Goal: Share content: Share content

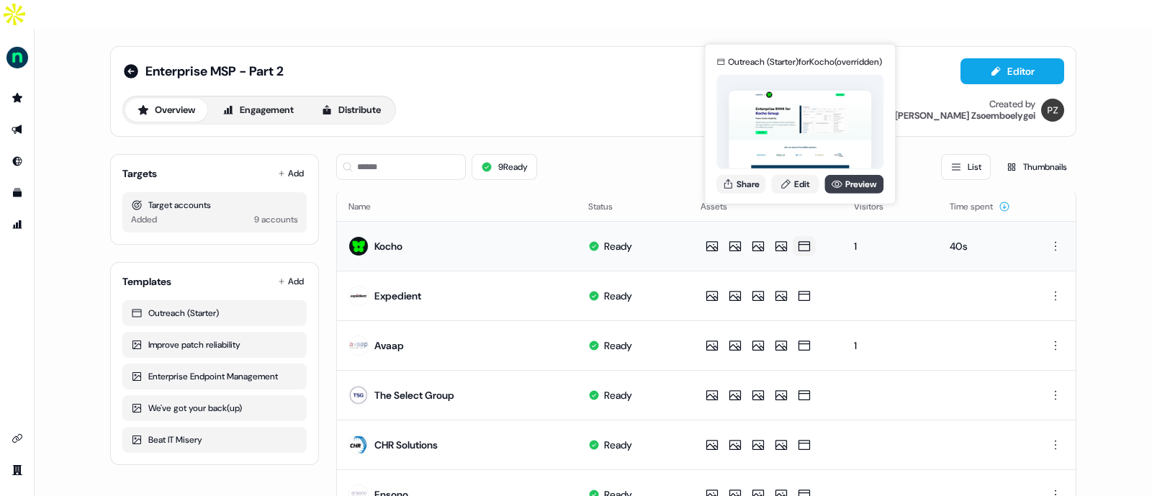
click at [839, 181] on icon at bounding box center [837, 184] width 12 height 12
click at [756, 178] on button "Share" at bounding box center [740, 183] width 49 height 19
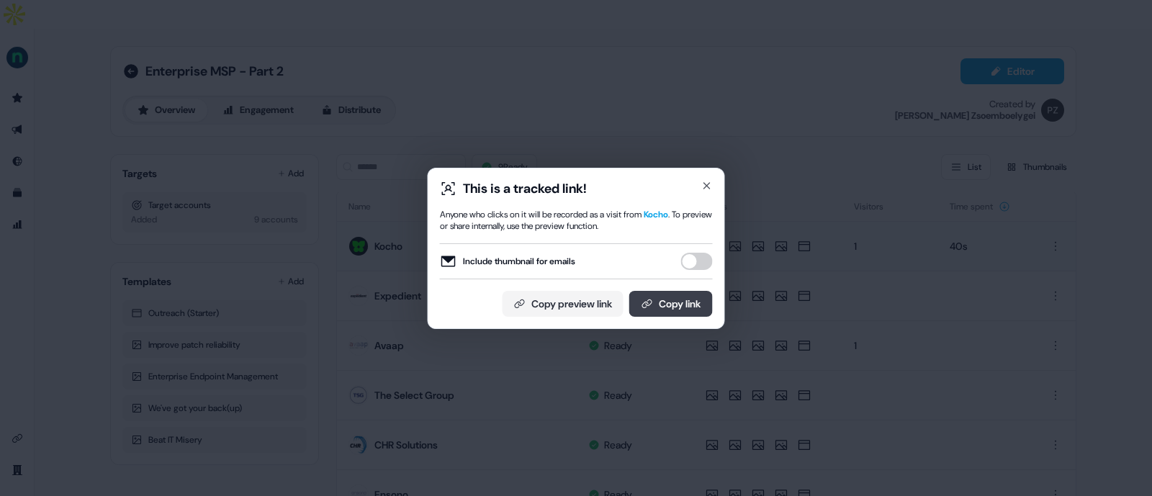
click at [656, 310] on button "Copy link" at bounding box center [670, 304] width 83 height 26
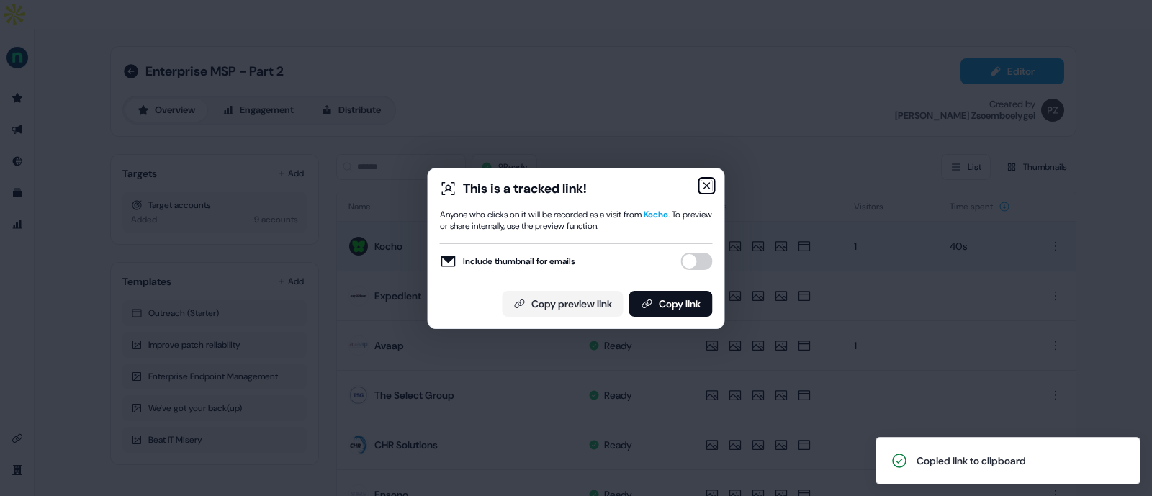
click at [710, 185] on icon "button" at bounding box center [707, 186] width 12 height 12
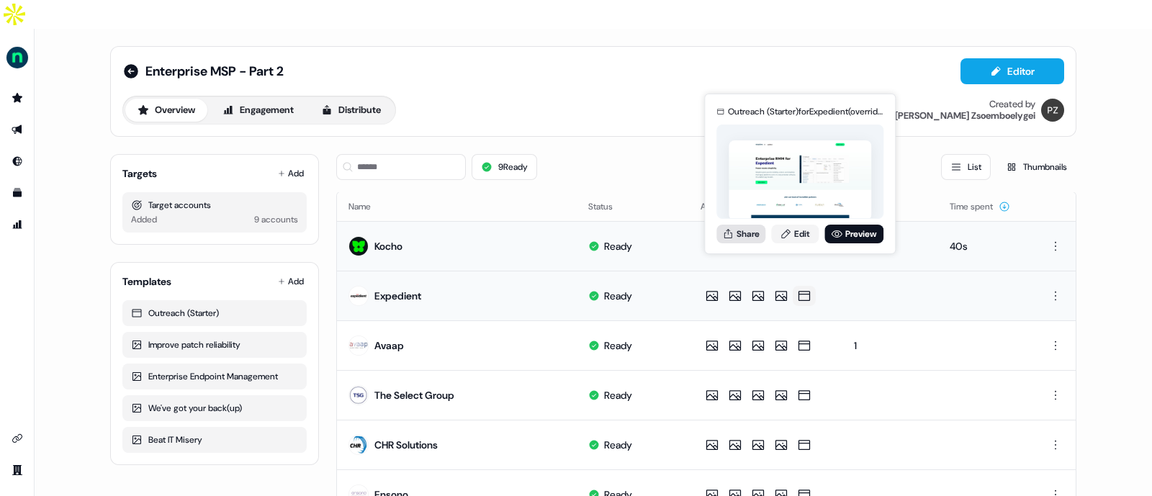
click at [744, 232] on button "Share" at bounding box center [740, 234] width 49 height 19
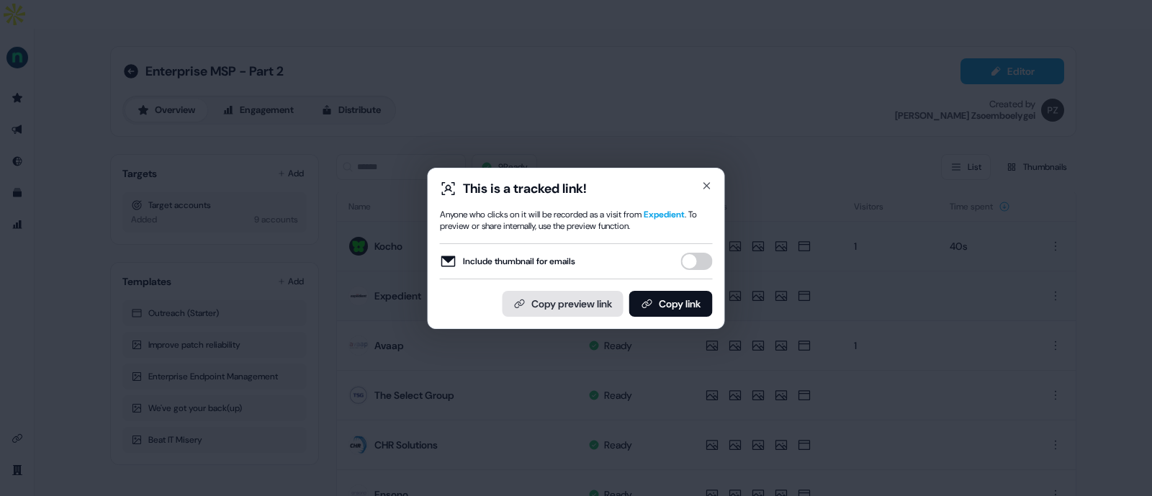
click at [582, 307] on button "Copy preview link" at bounding box center [562, 304] width 121 height 26
click at [651, 300] on button "Copy link" at bounding box center [670, 304] width 83 height 26
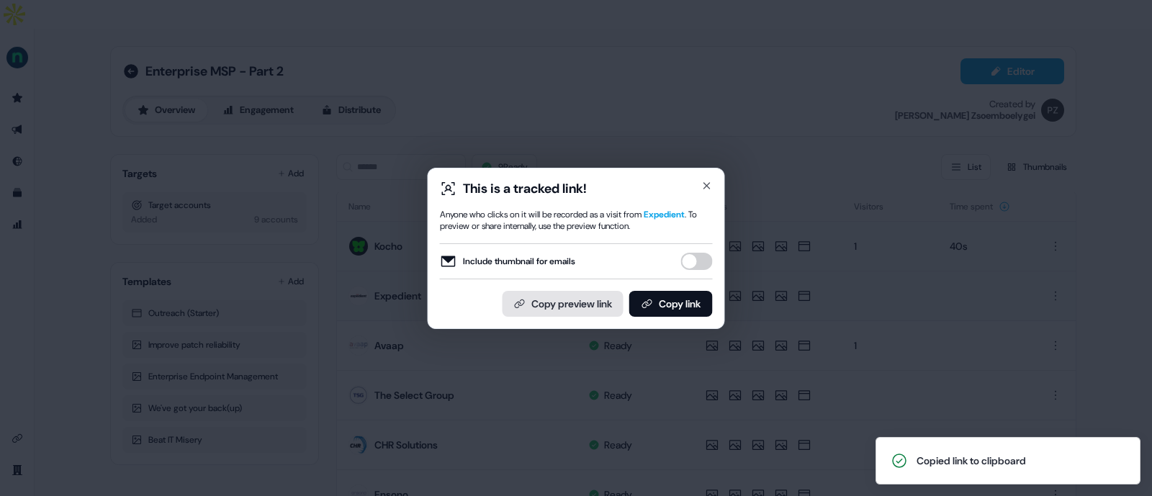
click at [566, 304] on button "Copy preview link" at bounding box center [562, 304] width 121 height 26
click at [703, 181] on icon "button" at bounding box center [707, 186] width 12 height 12
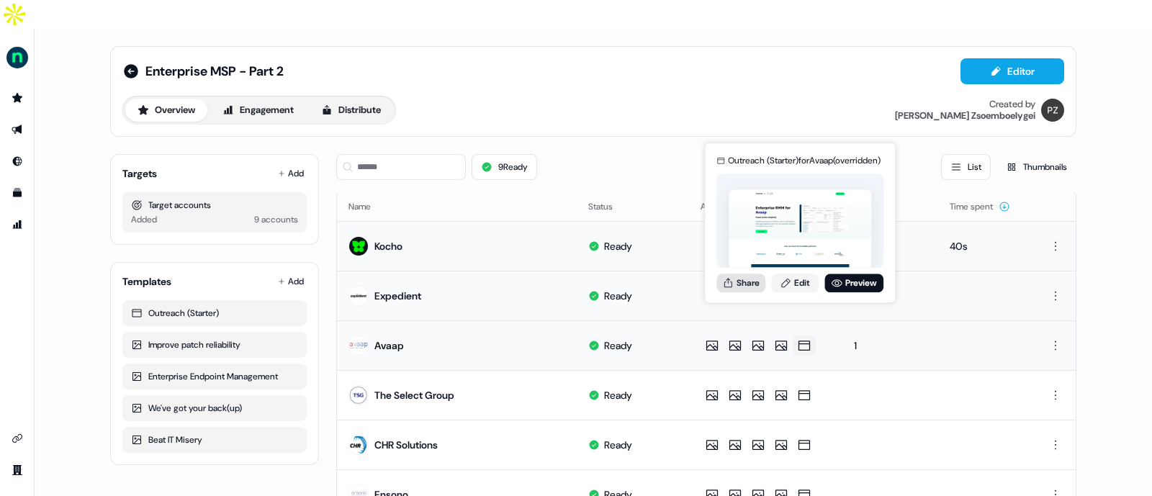
click at [741, 281] on button "Share" at bounding box center [740, 283] width 49 height 19
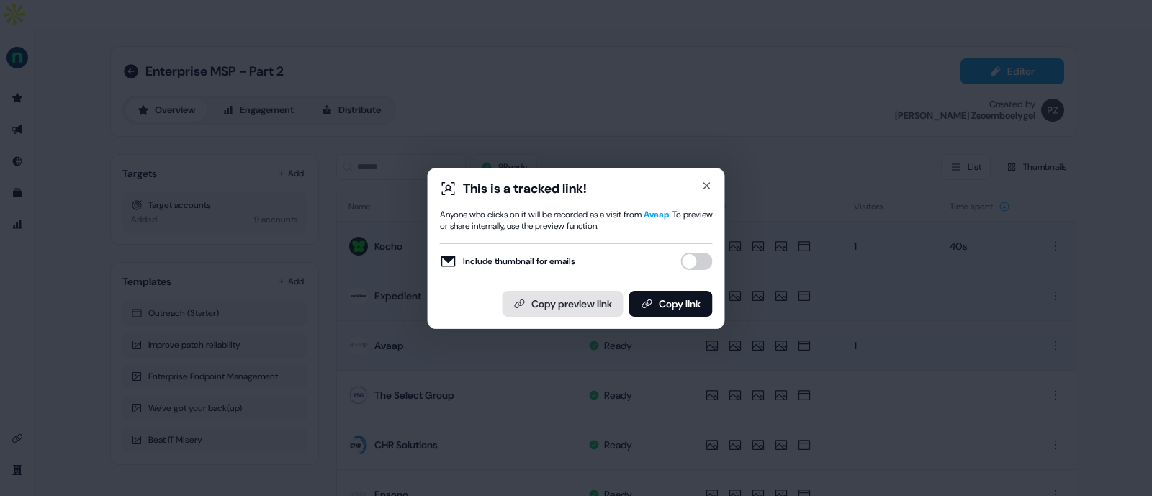
click at [572, 303] on button "Copy preview link" at bounding box center [562, 304] width 121 height 26
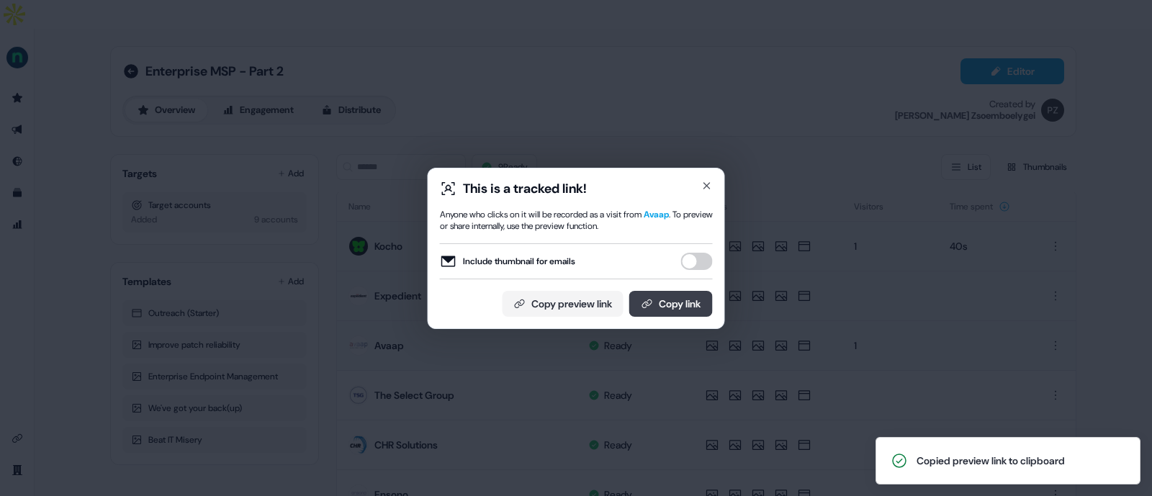
click at [659, 302] on button "Copy link" at bounding box center [670, 304] width 83 height 26
click at [707, 181] on icon "button" at bounding box center [707, 186] width 12 height 12
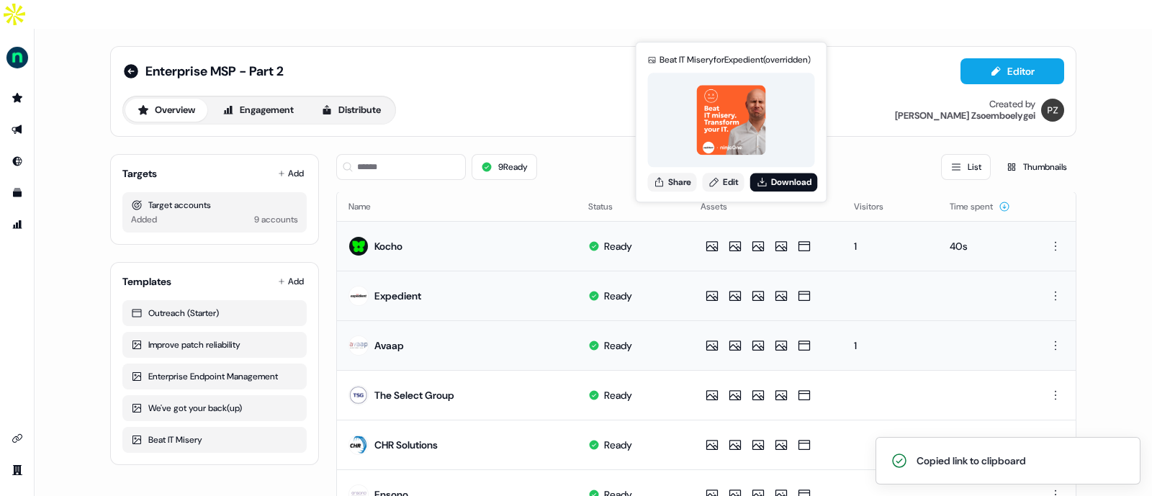
scroll to position [53, 0]
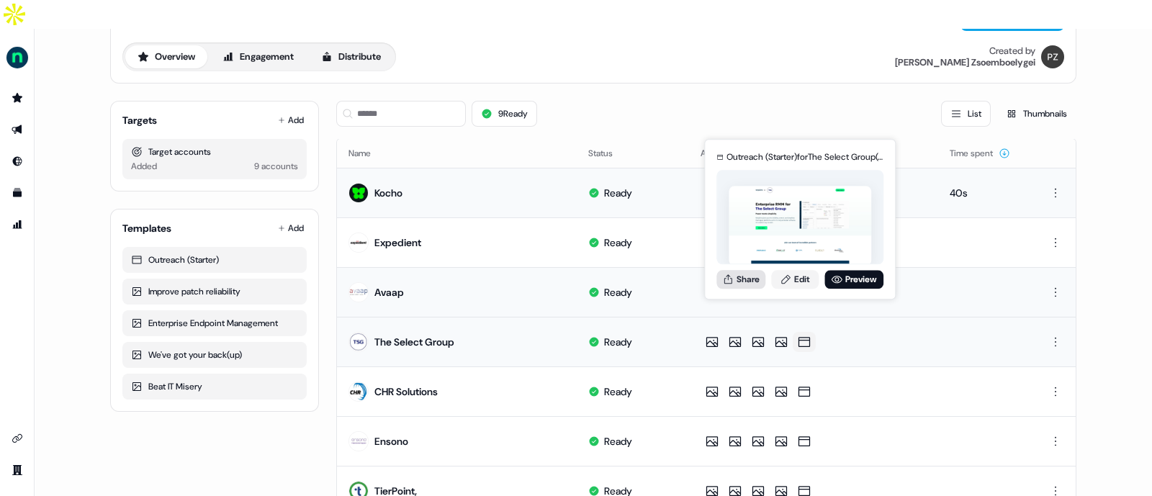
click at [749, 274] on button "Share" at bounding box center [740, 279] width 49 height 19
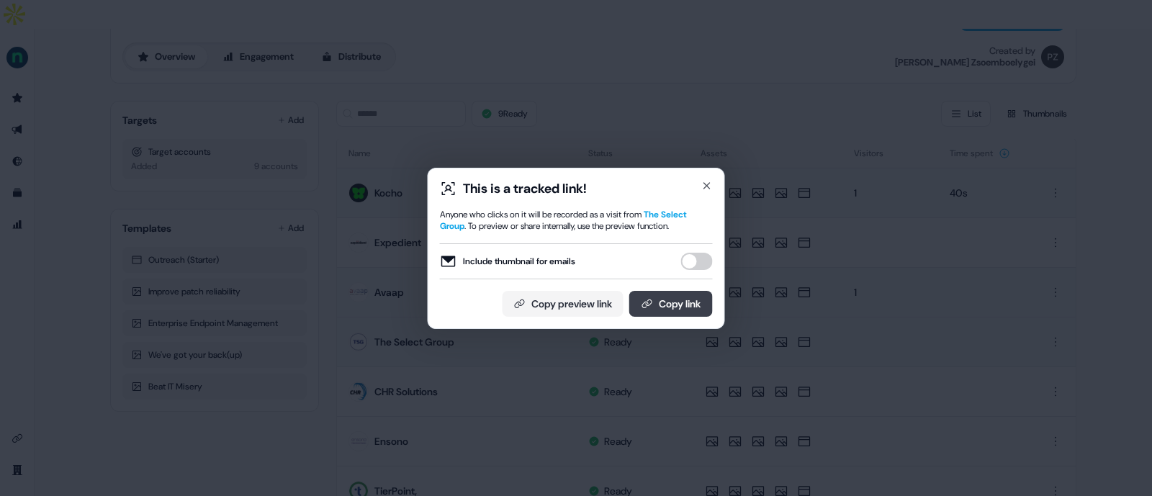
click at [646, 300] on icon at bounding box center [647, 304] width 12 height 12
click at [583, 299] on button "Copy preview link" at bounding box center [562, 304] width 121 height 26
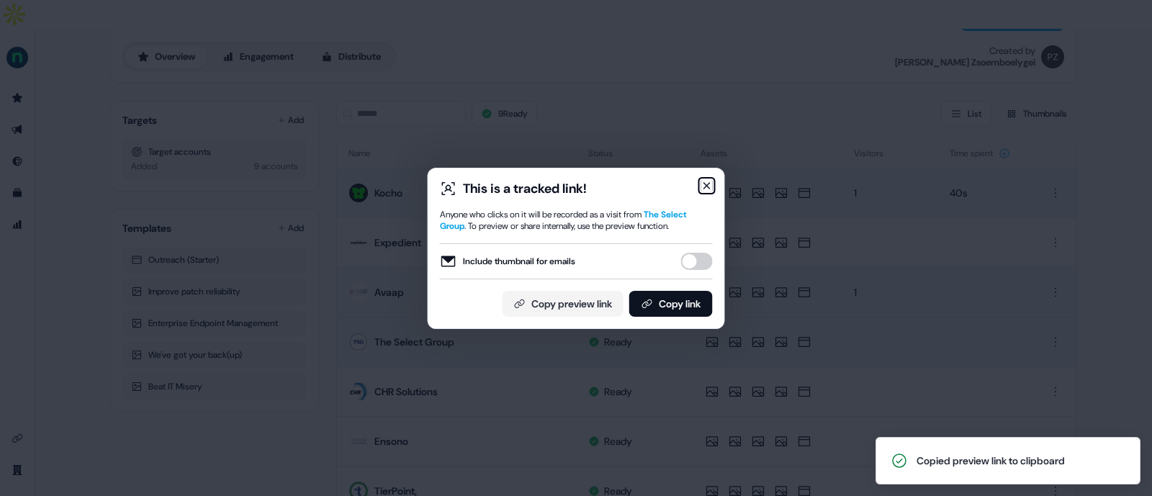
click at [706, 189] on icon "button" at bounding box center [707, 186] width 12 height 12
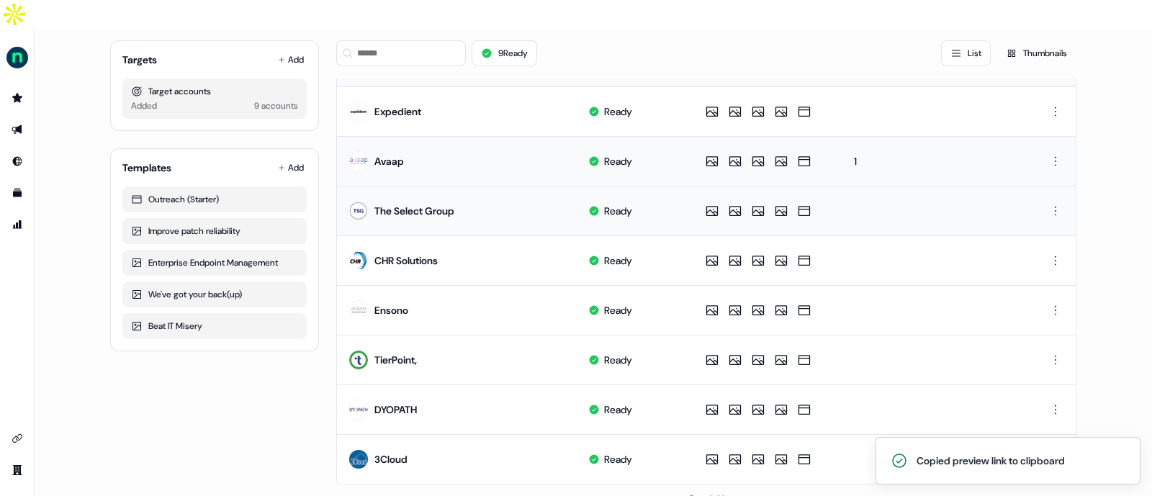
scroll to position [187, 0]
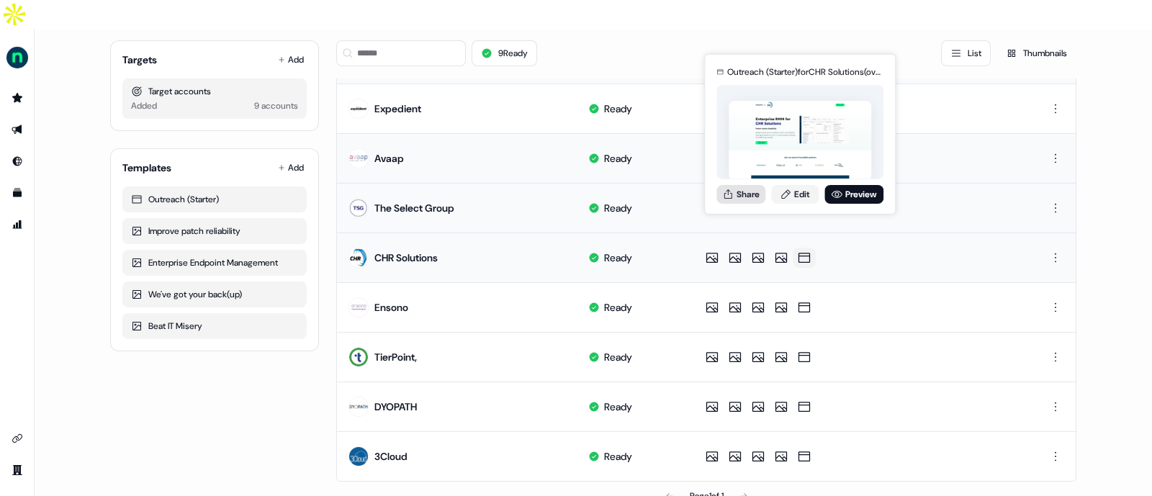
click at [728, 189] on icon at bounding box center [728, 193] width 8 height 9
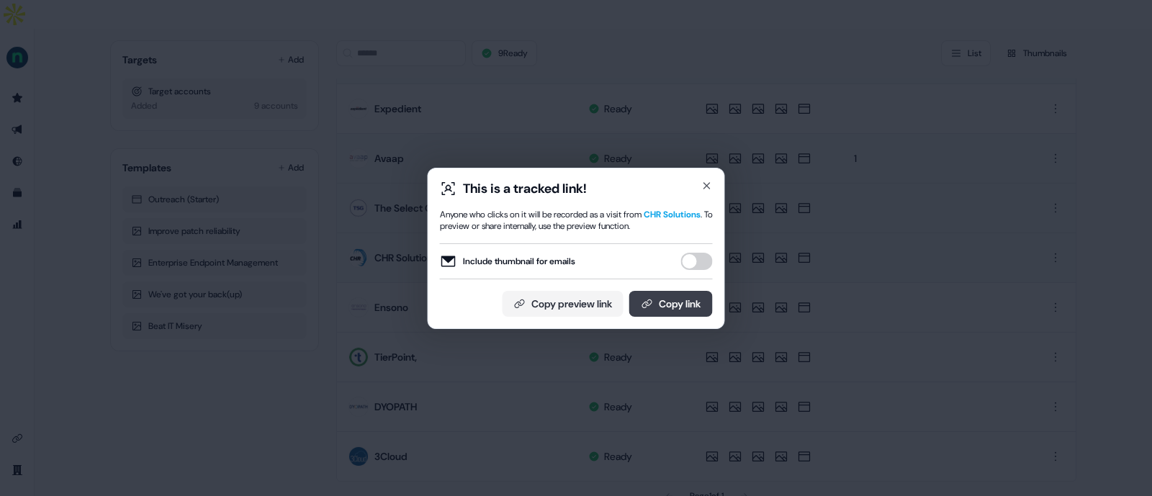
click at [656, 304] on button "Copy link" at bounding box center [670, 304] width 83 height 26
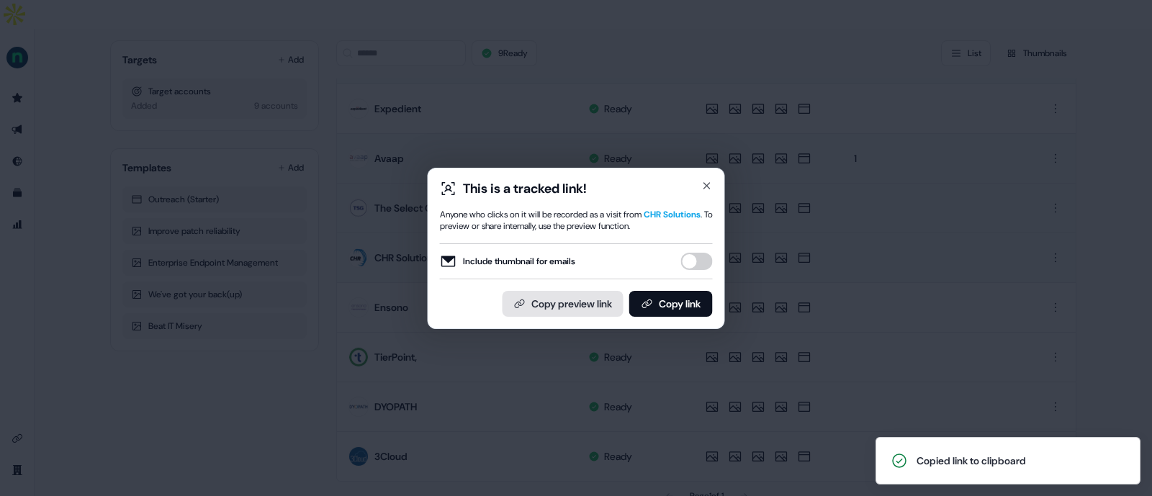
click at [584, 305] on button "Copy preview link" at bounding box center [562, 304] width 121 height 26
click at [708, 189] on icon "button" at bounding box center [707, 186] width 12 height 12
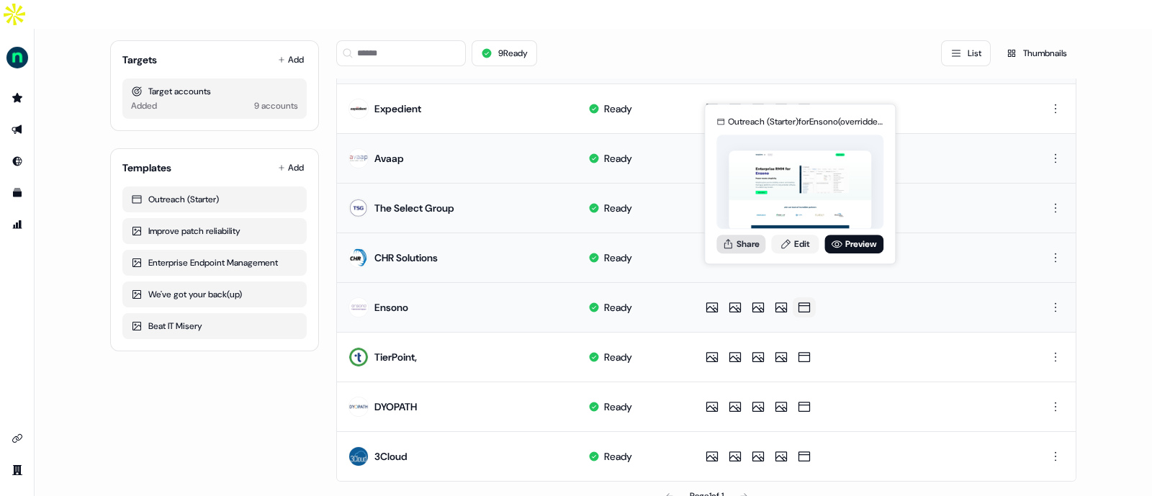
click at [740, 242] on button "Share" at bounding box center [740, 244] width 49 height 19
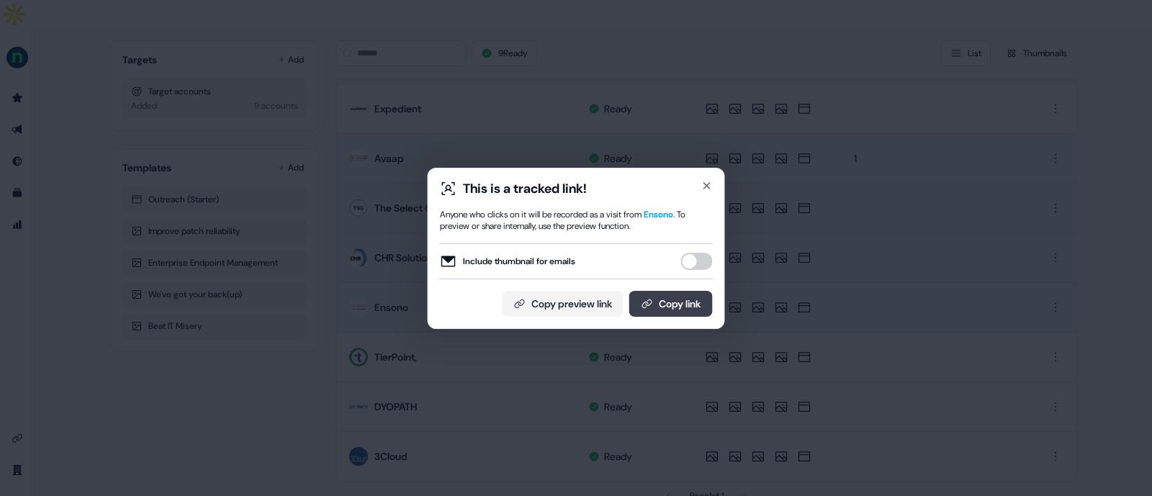
click at [667, 299] on button "Copy link" at bounding box center [670, 304] width 83 height 26
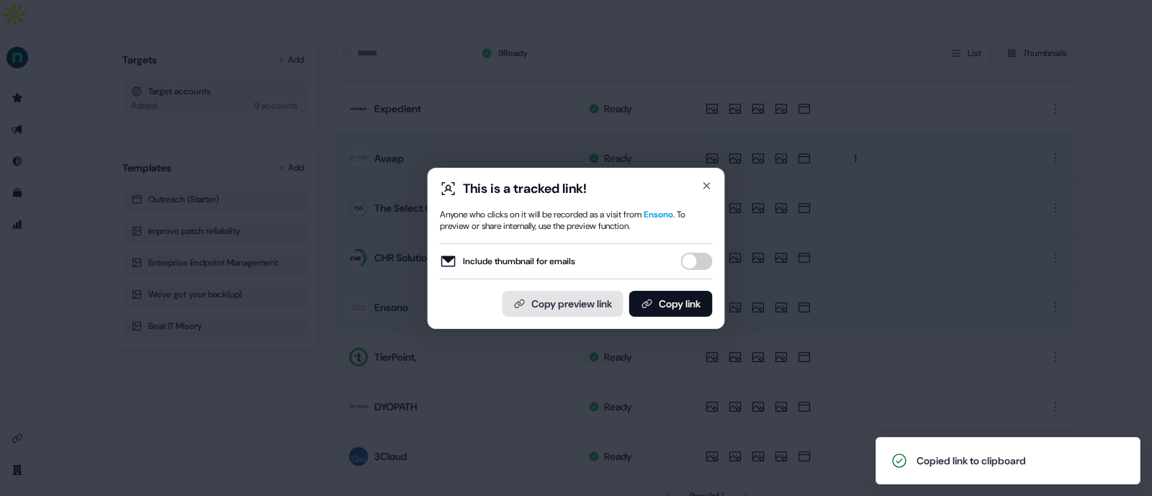
click at [579, 310] on button "Copy preview link" at bounding box center [562, 304] width 121 height 26
click at [704, 185] on icon "button" at bounding box center [707, 186] width 12 height 12
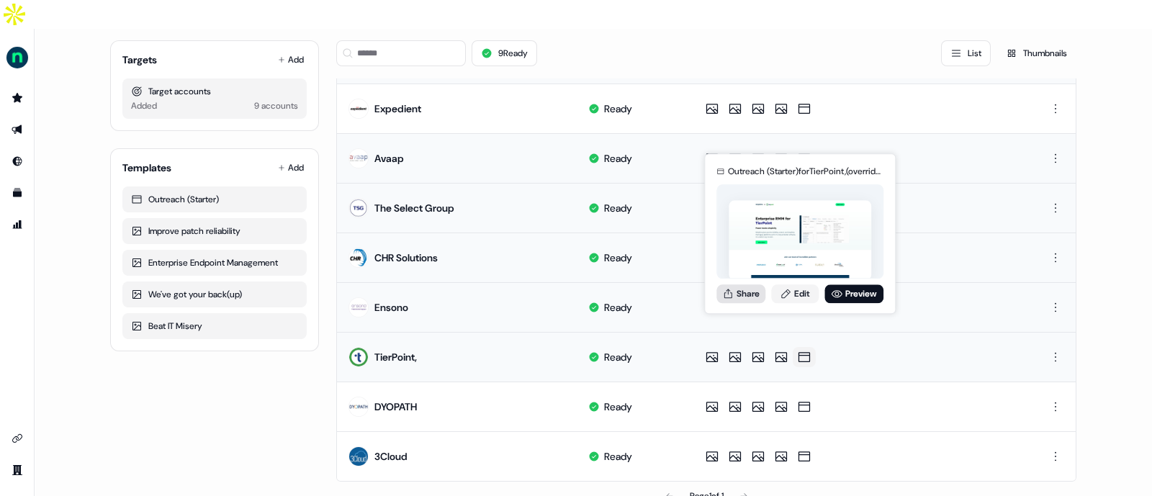
click at [722, 286] on button "Share" at bounding box center [740, 293] width 49 height 19
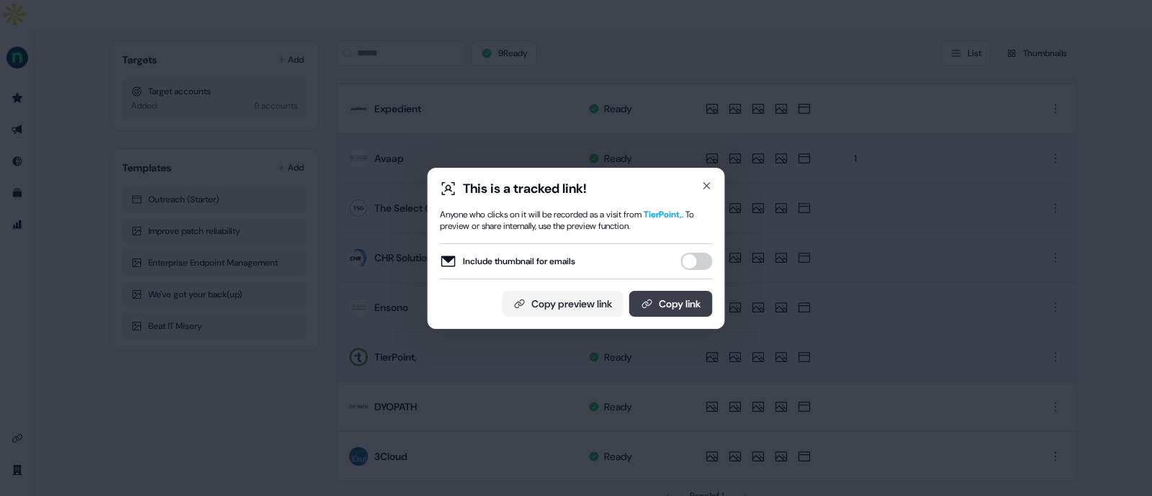
click at [662, 301] on button "Copy link" at bounding box center [670, 304] width 83 height 26
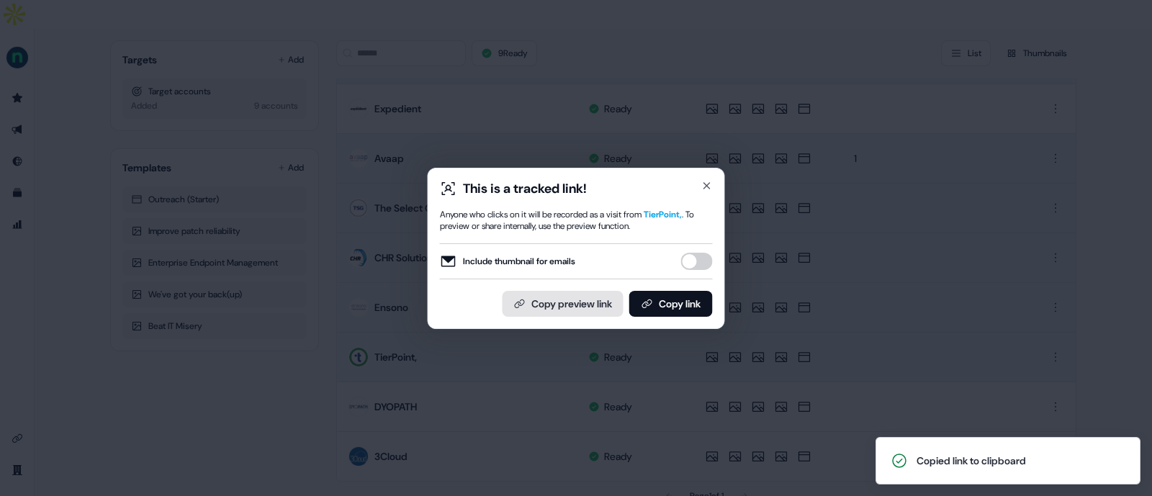
click at [577, 311] on button "Copy preview link" at bounding box center [562, 304] width 121 height 26
click at [704, 185] on icon "button" at bounding box center [707, 186] width 12 height 12
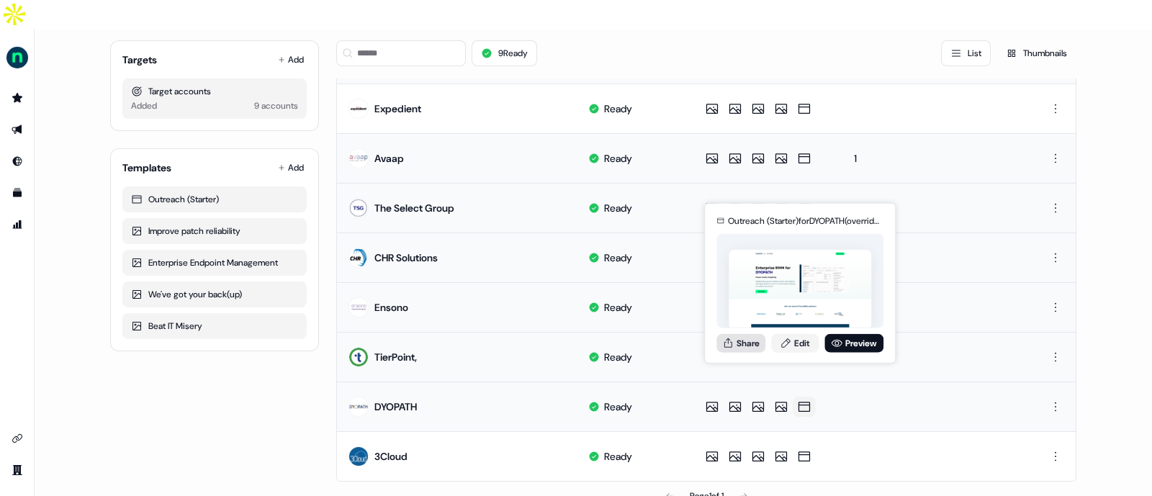
click at [752, 340] on button "Share" at bounding box center [740, 342] width 49 height 19
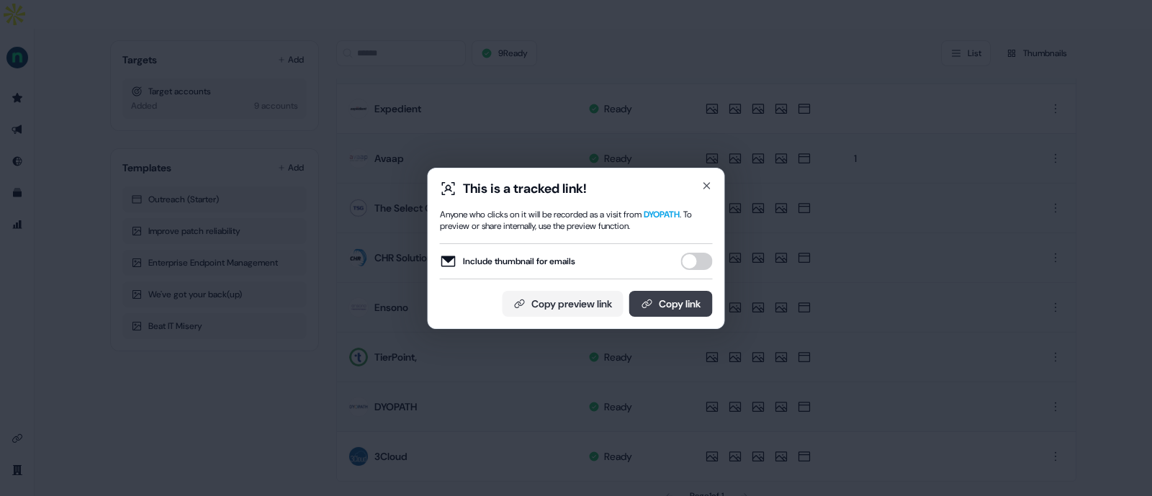
click at [669, 296] on button "Copy link" at bounding box center [670, 304] width 83 height 26
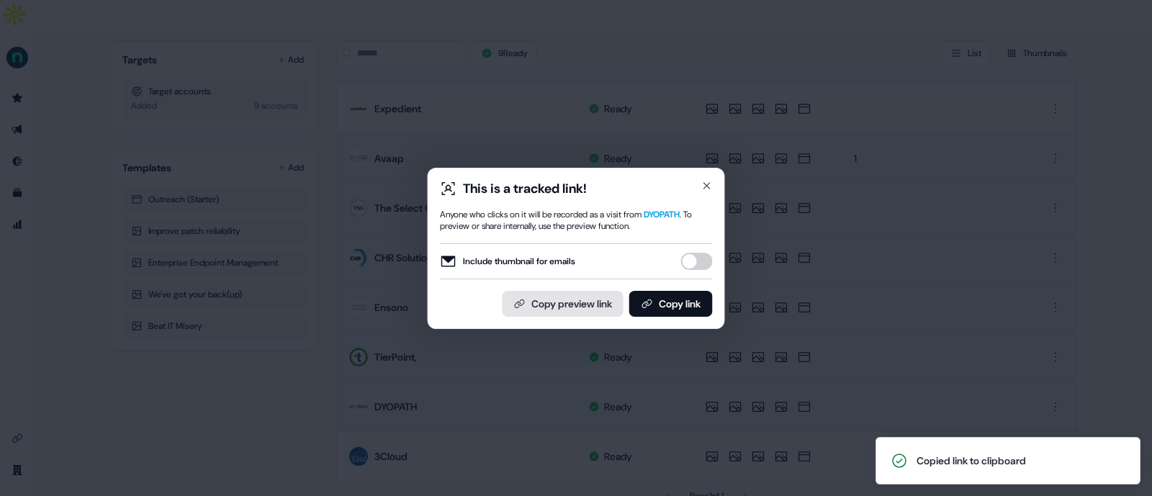
click at [596, 304] on button "Copy preview link" at bounding box center [562, 304] width 121 height 26
click at [709, 180] on icon "button" at bounding box center [707, 186] width 12 height 12
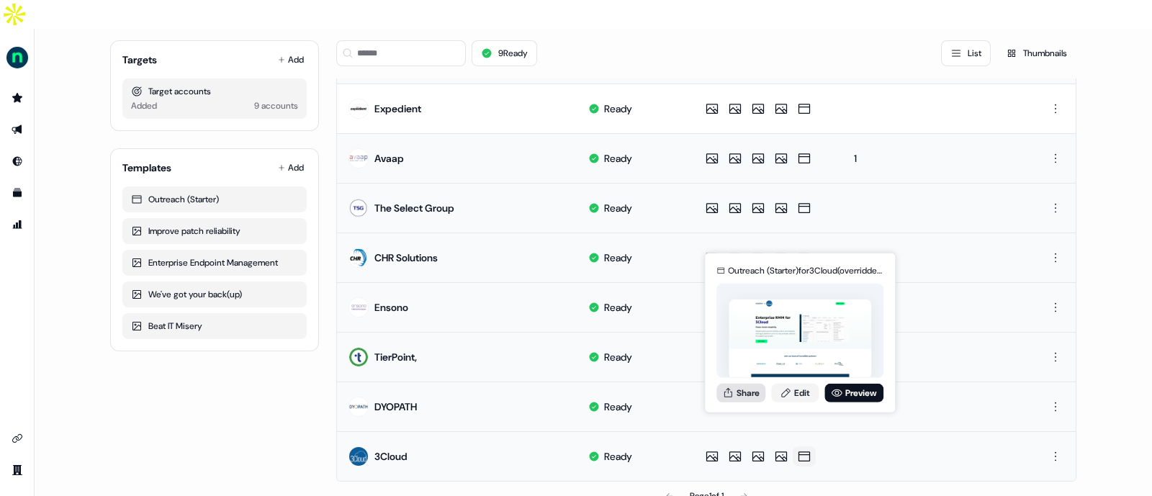
click at [758, 394] on button "Share" at bounding box center [740, 392] width 49 height 19
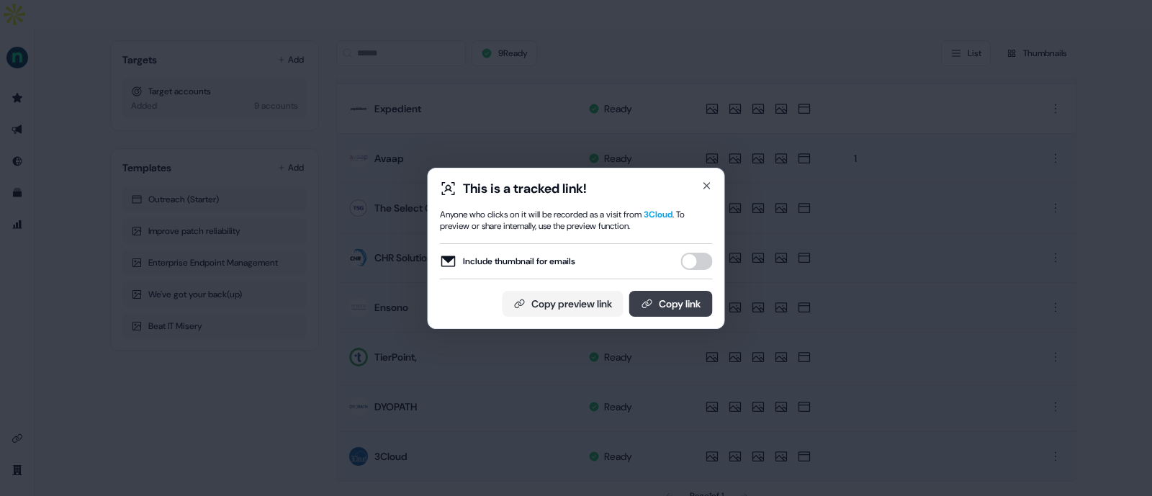
click at [655, 306] on button "Copy link" at bounding box center [670, 304] width 83 height 26
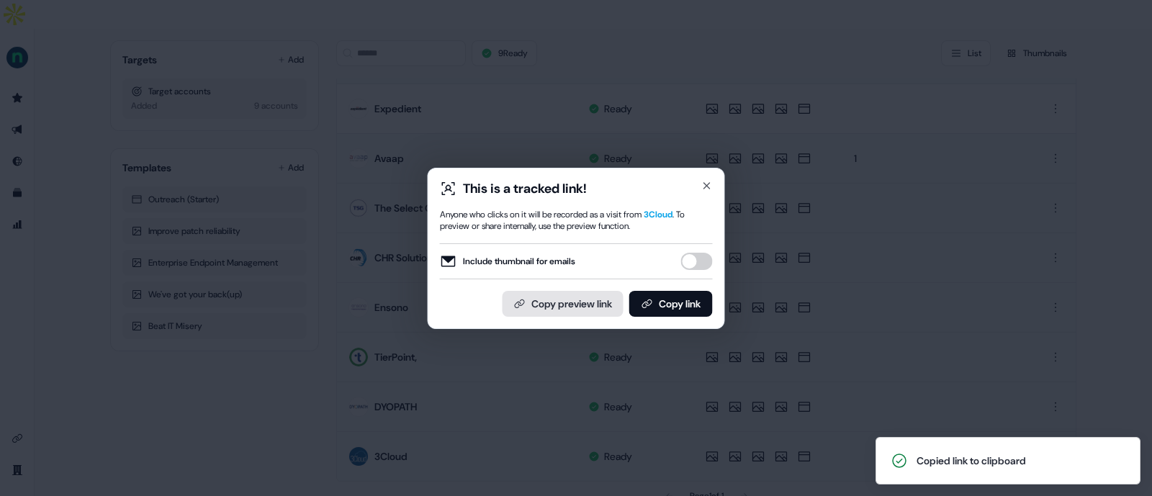
click at [581, 304] on button "Copy preview link" at bounding box center [562, 304] width 121 height 26
click at [703, 181] on icon "button" at bounding box center [707, 186] width 12 height 12
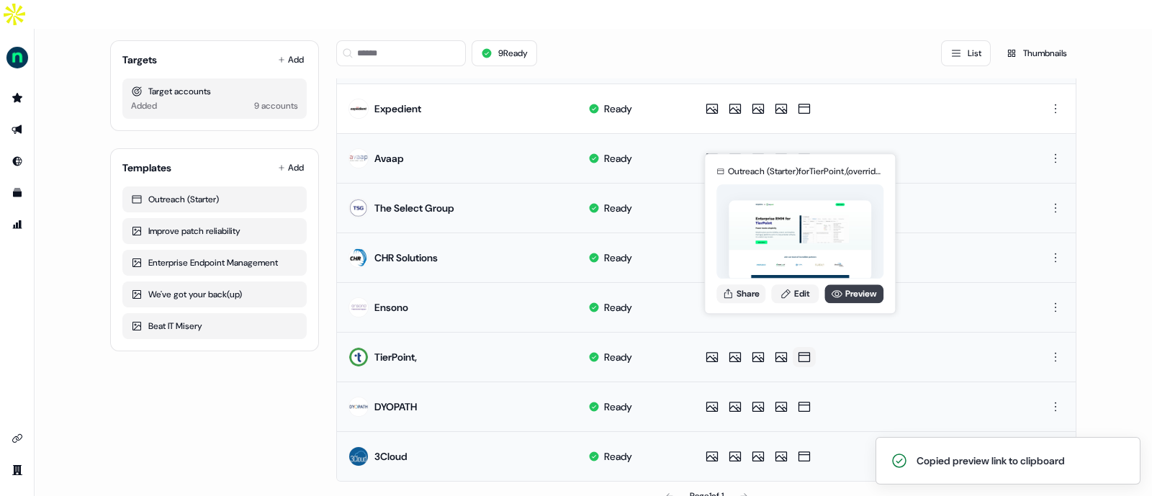
click at [846, 297] on link "Preview" at bounding box center [853, 293] width 59 height 19
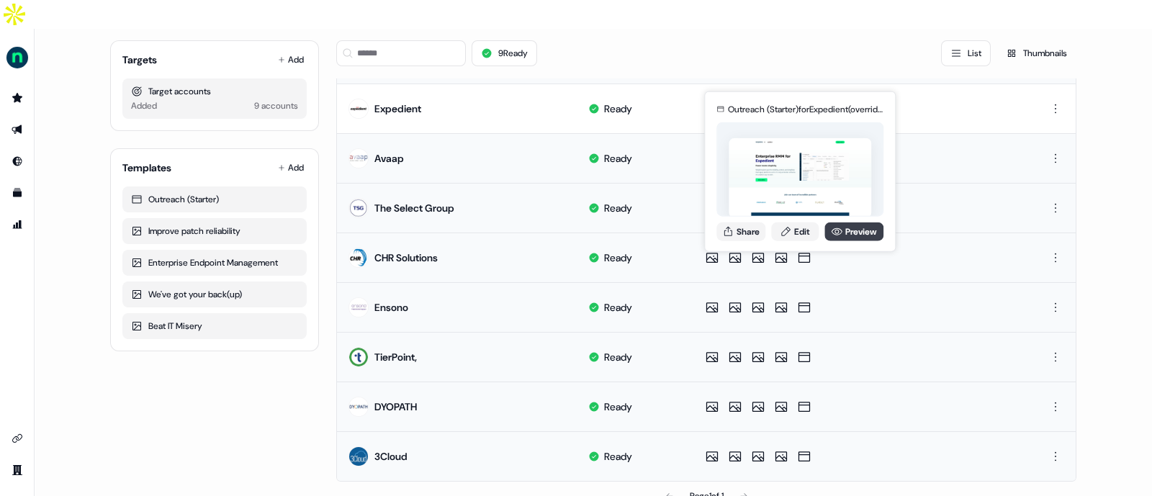
click at [839, 232] on icon at bounding box center [836, 230] width 11 height 7
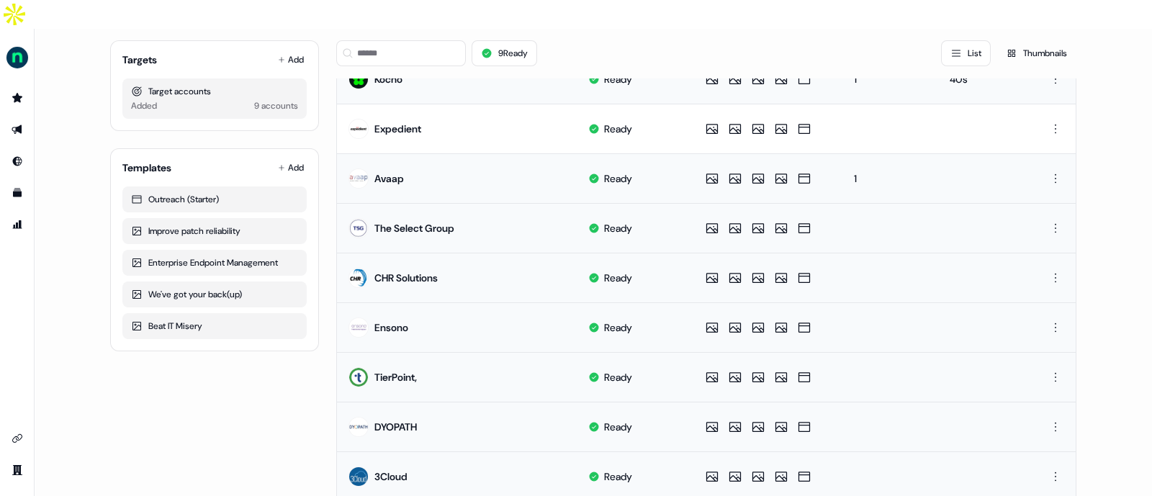
scroll to position [167, 0]
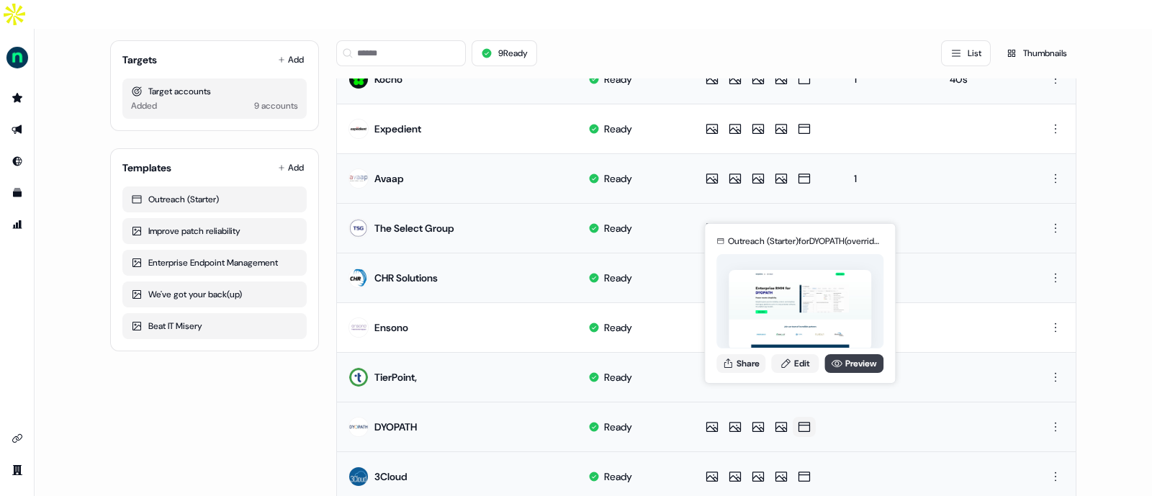
click at [839, 360] on icon at bounding box center [837, 364] width 12 height 12
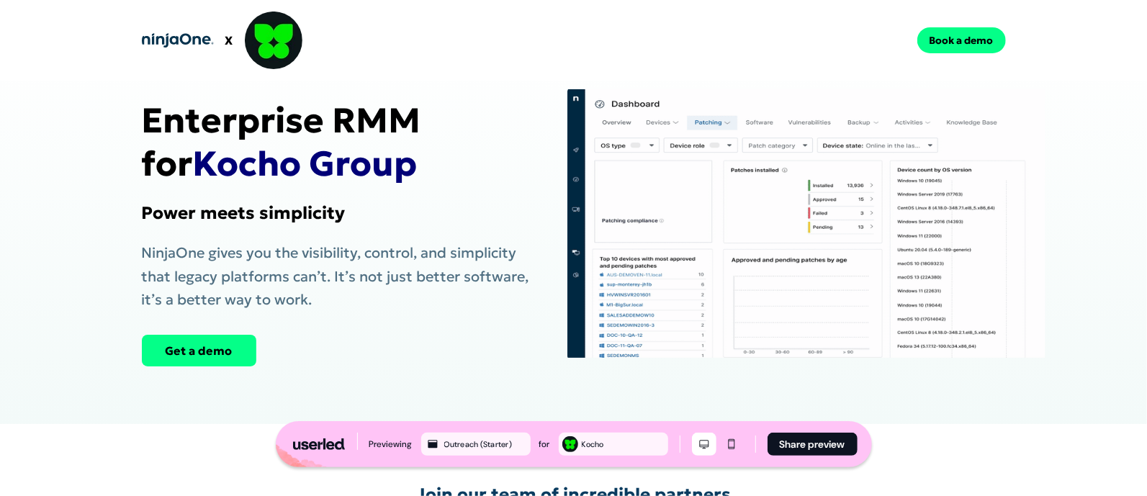
scroll to position [65, 0]
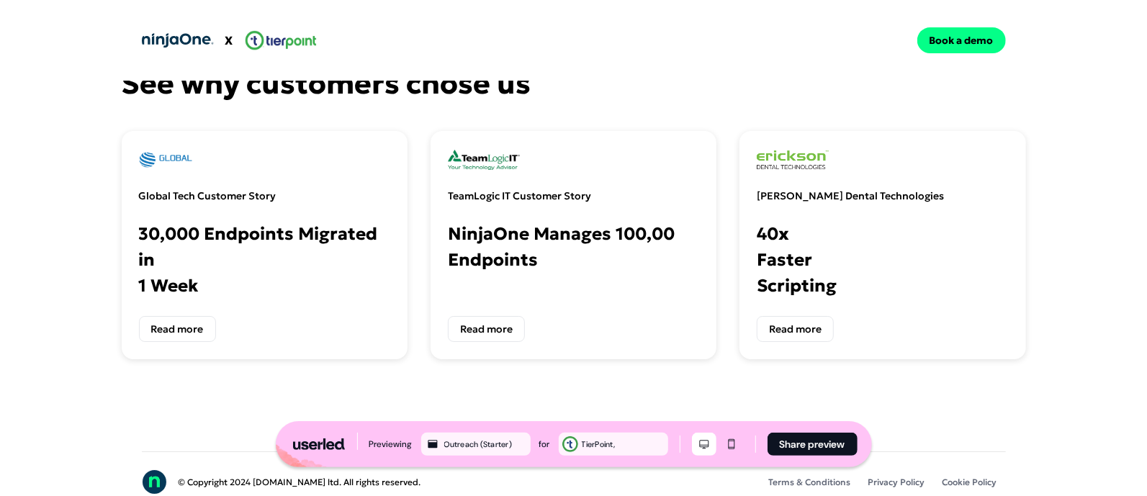
scroll to position [3310, 0]
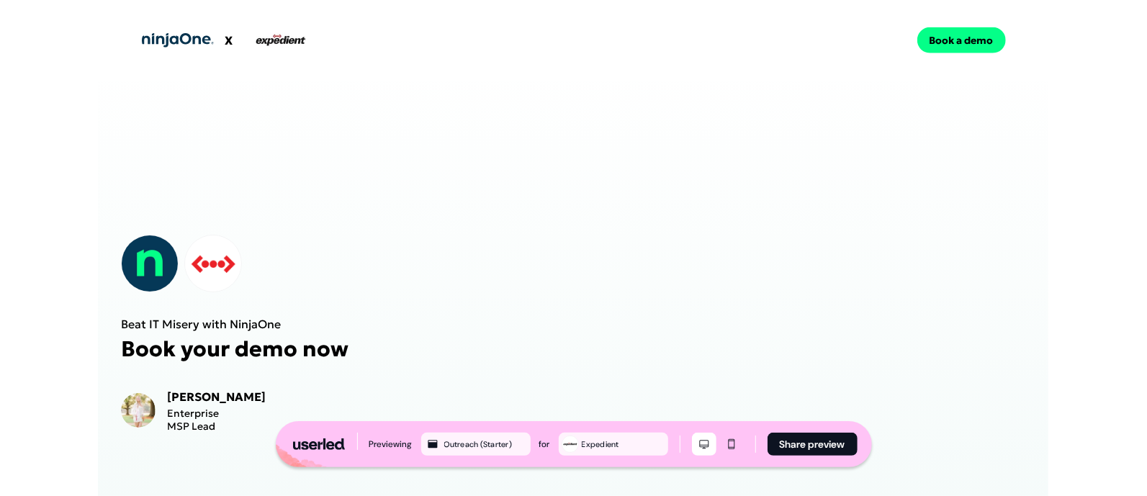
scroll to position [834, 0]
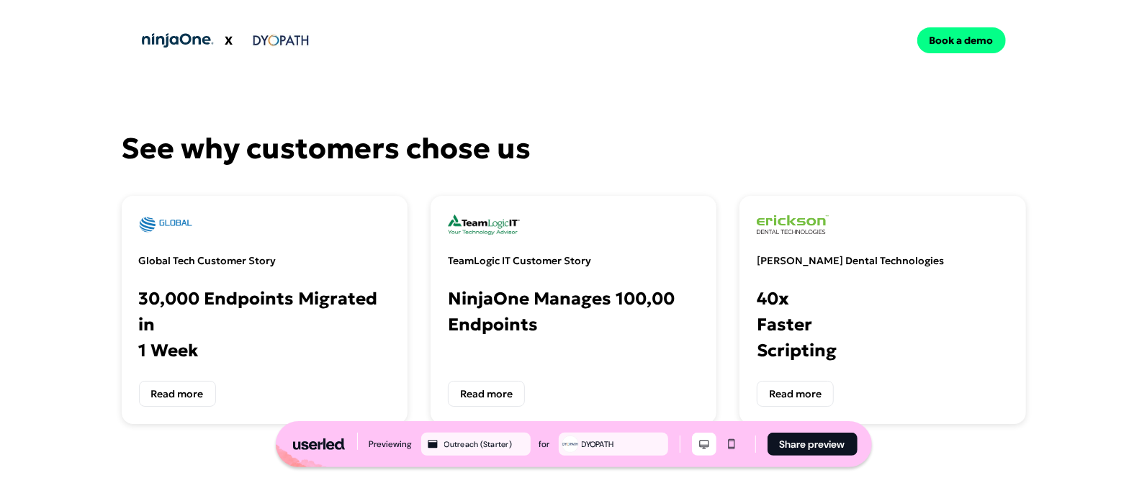
scroll to position [3291, 0]
